Goal: Check status

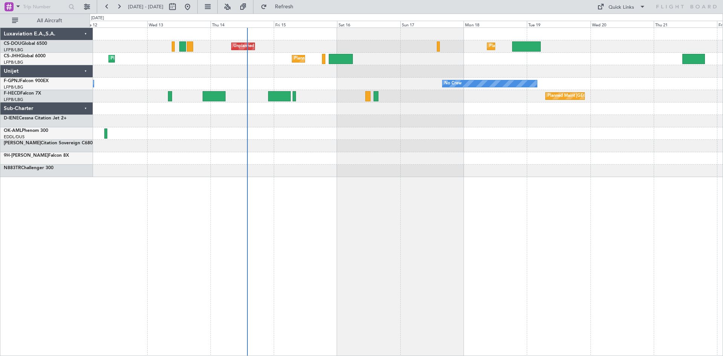
click at [347, 294] on div "Planned Maint [GEOGRAPHIC_DATA] ([GEOGRAPHIC_DATA]) Unplanned Maint [GEOGRAPHIC…" at bounding box center [407, 191] width 634 height 328
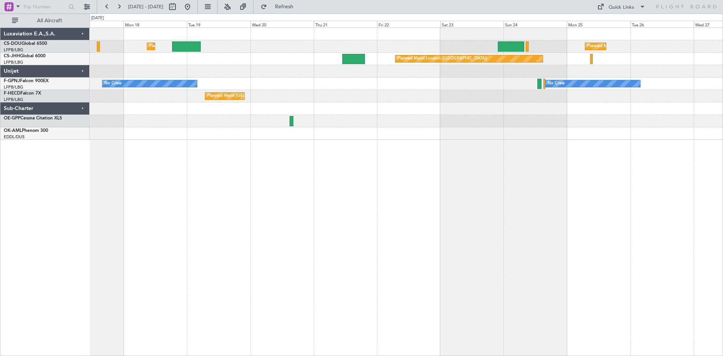
click at [303, 263] on div "Planned Maint [GEOGRAPHIC_DATA] ([GEOGRAPHIC_DATA]) Planned Maint [GEOGRAPHIC_D…" at bounding box center [407, 191] width 634 height 328
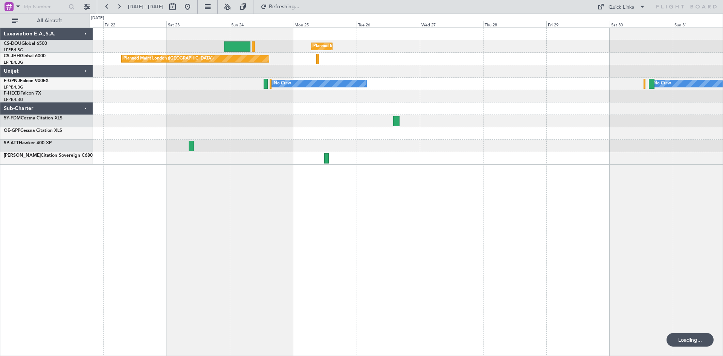
click at [249, 270] on div "Planned Maint Paris (Le Bourget) Planned Maint London (Biggin Hill) No Crew No …" at bounding box center [407, 191] width 634 height 328
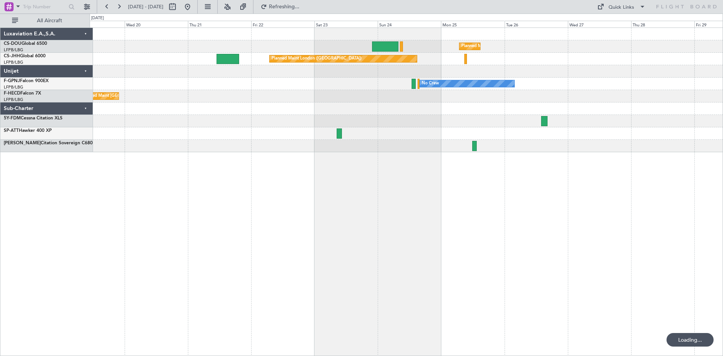
click at [405, 244] on div "Planned Maint Paris (Le Bourget) Planned Maint London (Luton) Planned Maint Lon…" at bounding box center [407, 191] width 634 height 328
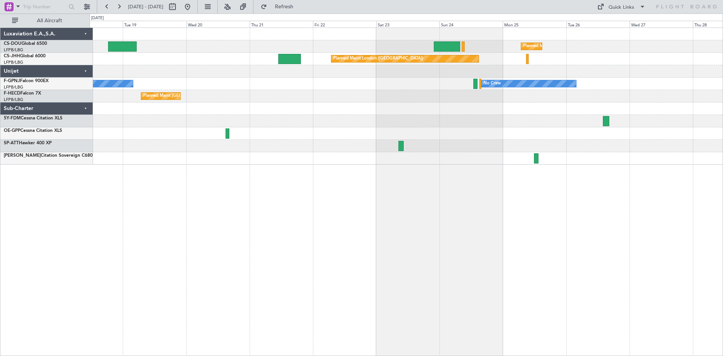
click at [360, 252] on div "Planned Maint London (Luton) Planned Maint Paris (Le Bourget) Planned Maint Lon…" at bounding box center [407, 191] width 634 height 328
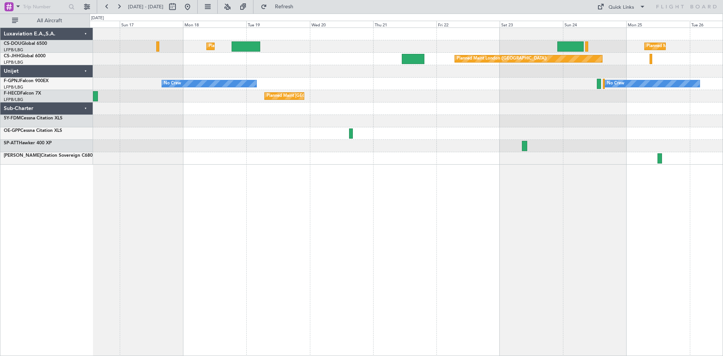
click at [415, 205] on div "Planned Maint London (Luton) Planned Maint Paris (Le Bourget) Unplanned Maint P…" at bounding box center [407, 191] width 634 height 328
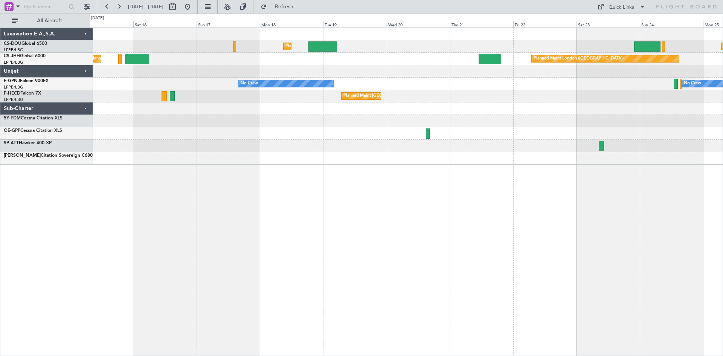
click at [330, 207] on div "Planned Maint London (Luton) Planned Maint Paris (Le Bourget) Unplanned Maint P…" at bounding box center [407, 191] width 634 height 328
